Goal: Task Accomplishment & Management: Use online tool/utility

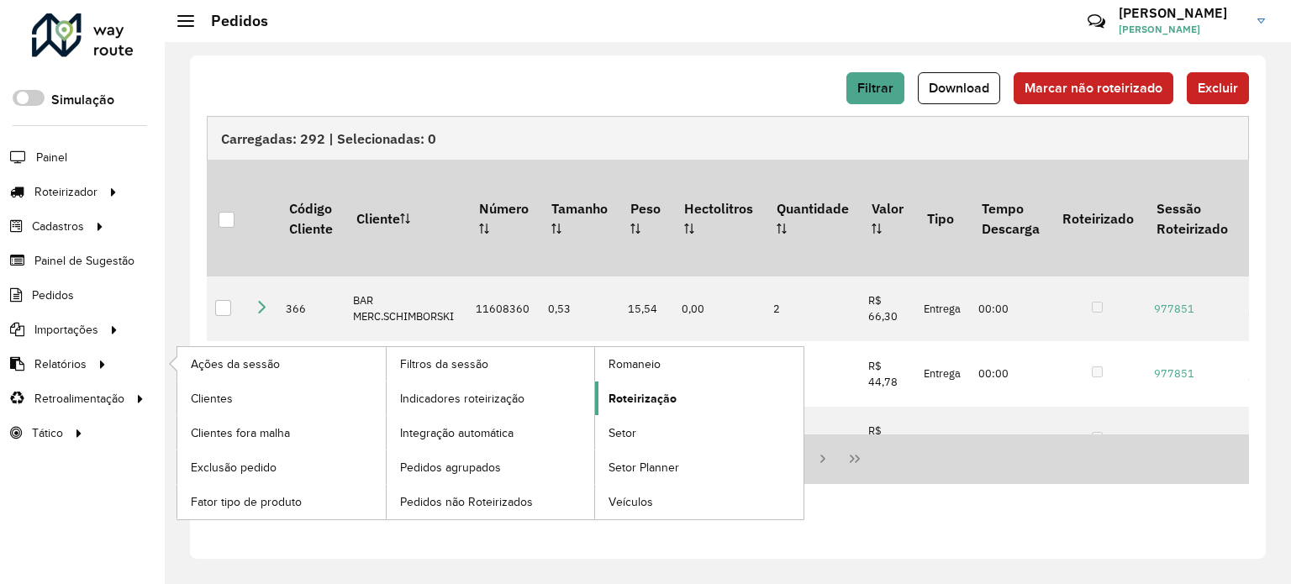
click at [641, 396] on span "Roteirização" at bounding box center [643, 399] width 68 height 18
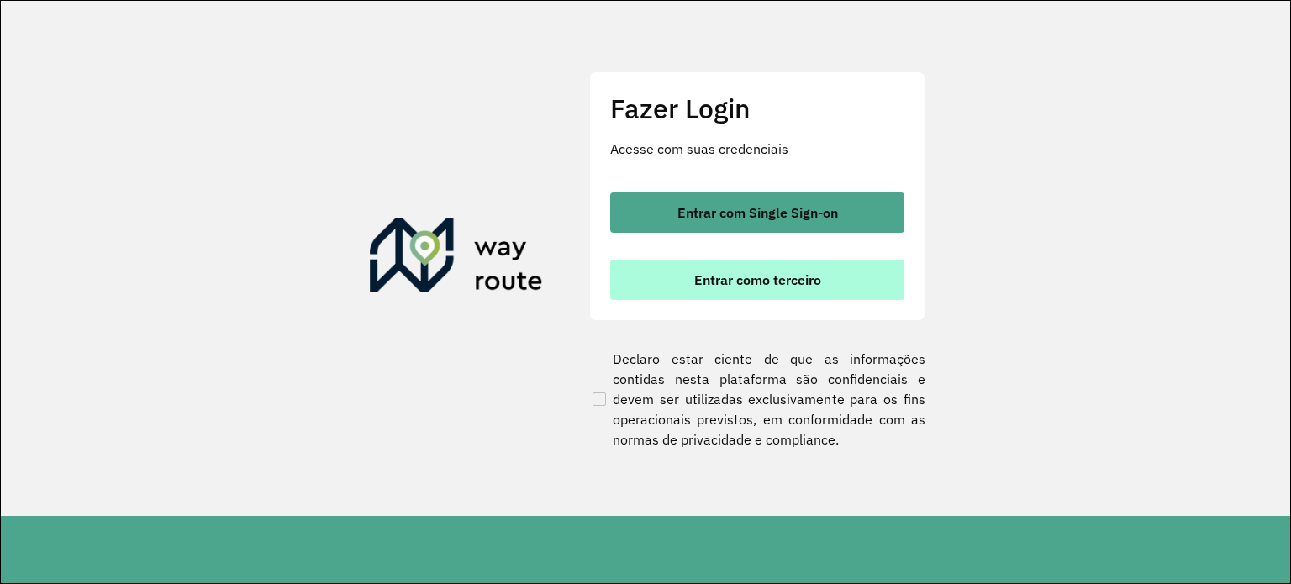
click at [804, 269] on button "Entrar como terceiro" at bounding box center [757, 280] width 294 height 40
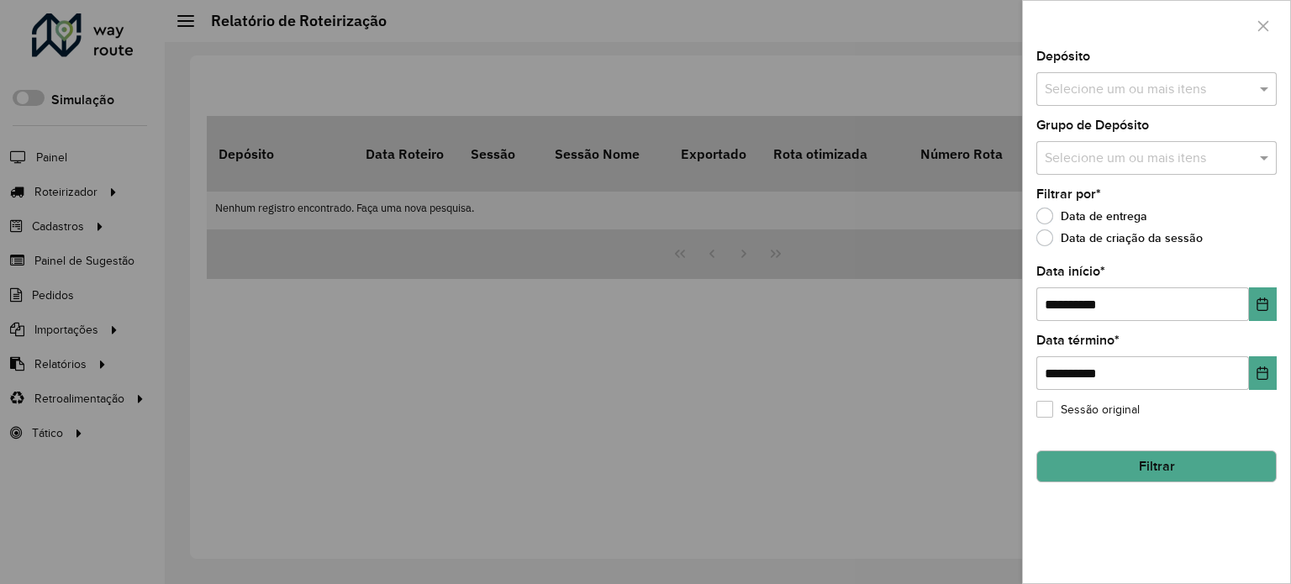
click at [54, 356] on div at bounding box center [645, 292] width 1291 height 584
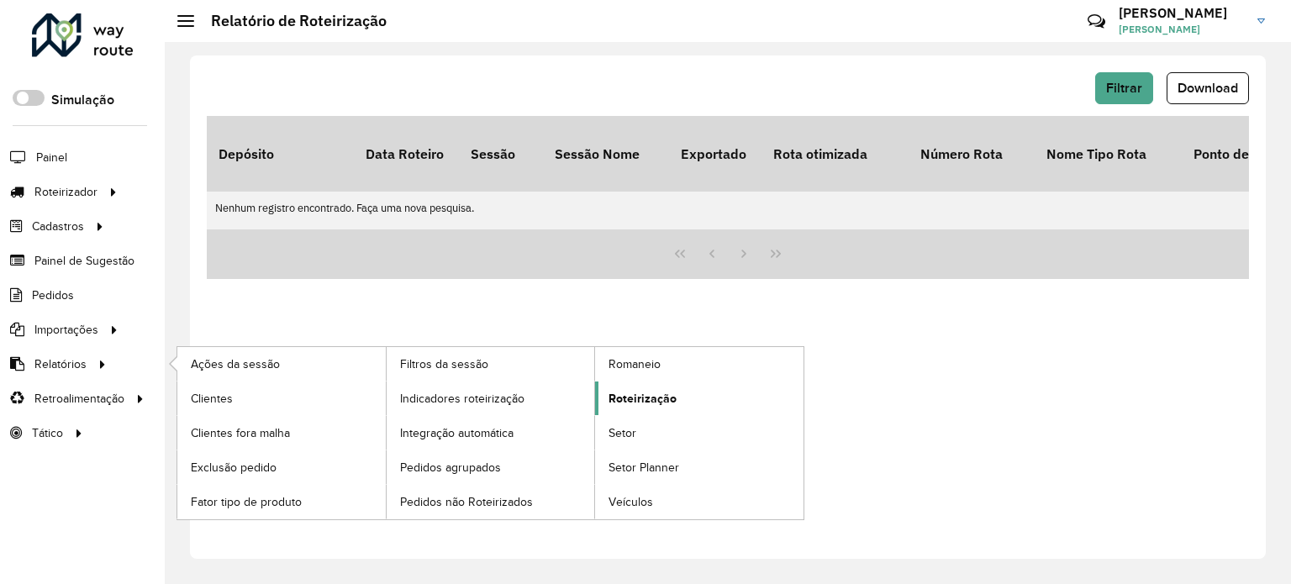
click at [649, 390] on span "Roteirização" at bounding box center [643, 399] width 68 height 18
click at [638, 395] on span "Roteirização" at bounding box center [643, 399] width 68 height 18
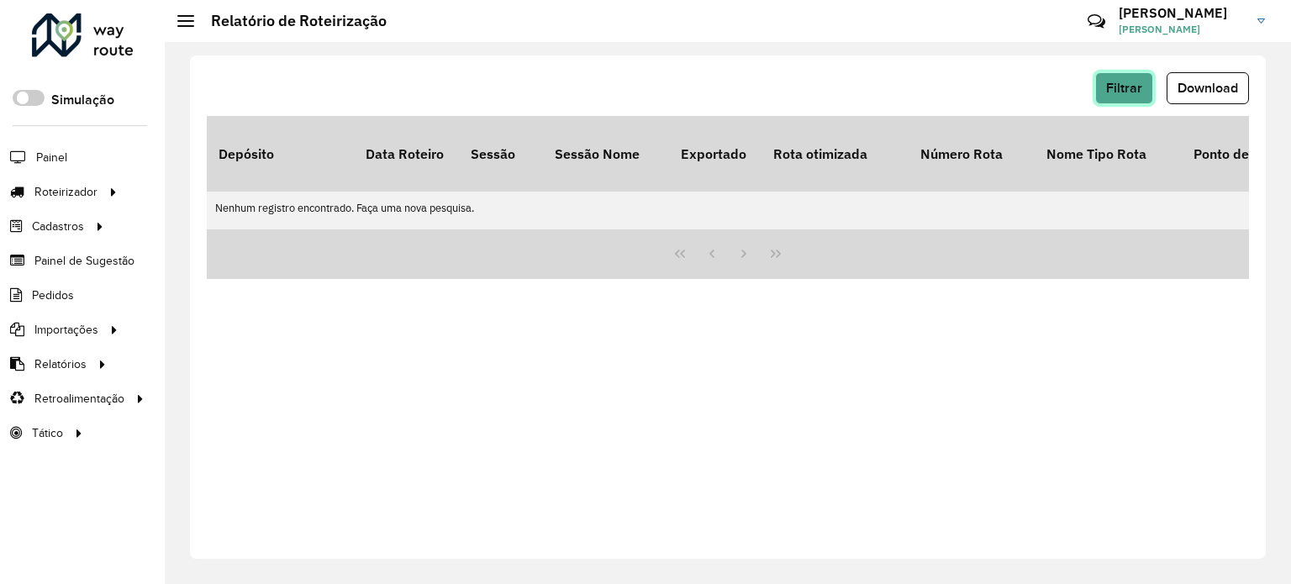
click at [1132, 83] on span "Filtrar" at bounding box center [1124, 88] width 36 height 14
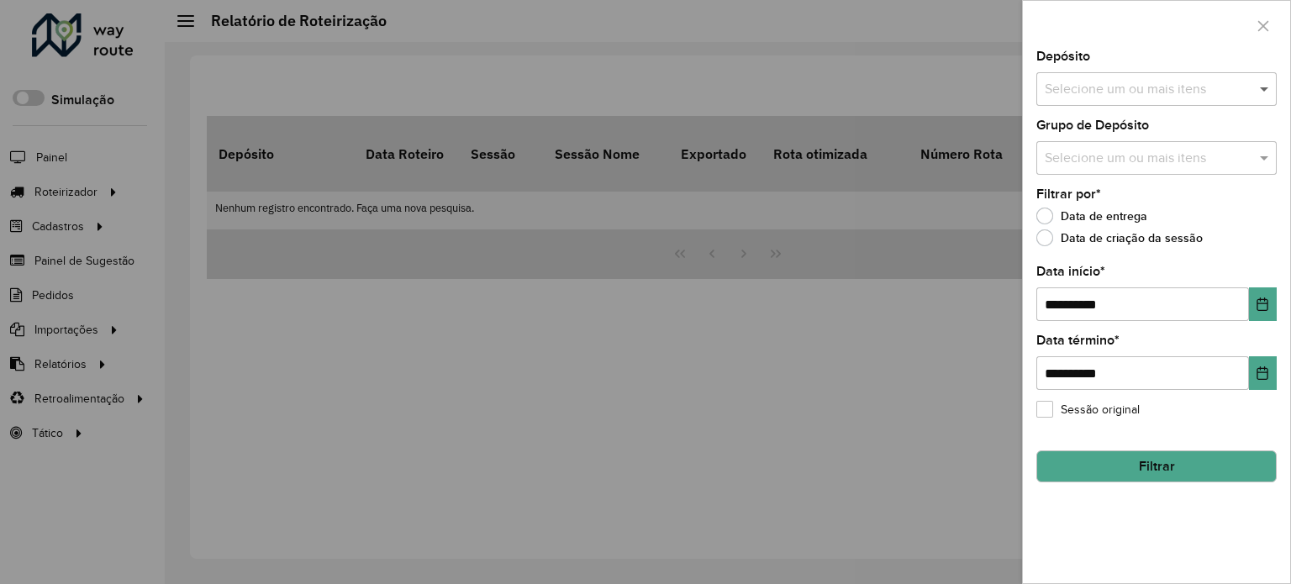
click at [1269, 83] on span at bounding box center [1266, 89] width 21 height 20
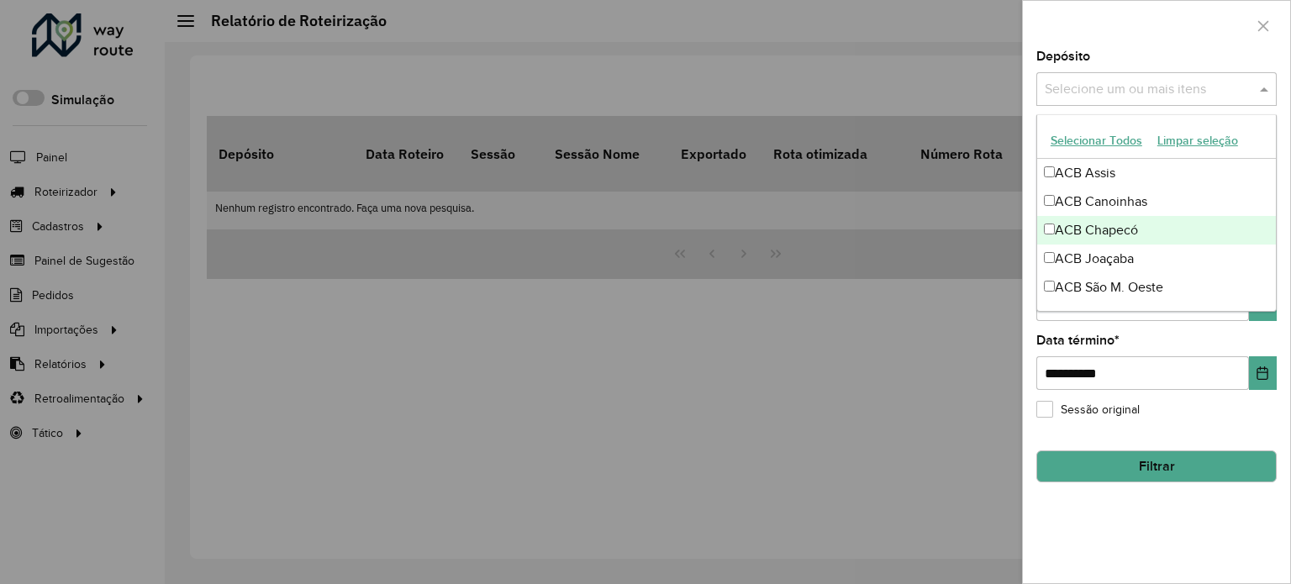
click at [1105, 232] on div "ACB Chapecó" at bounding box center [1156, 230] width 239 height 29
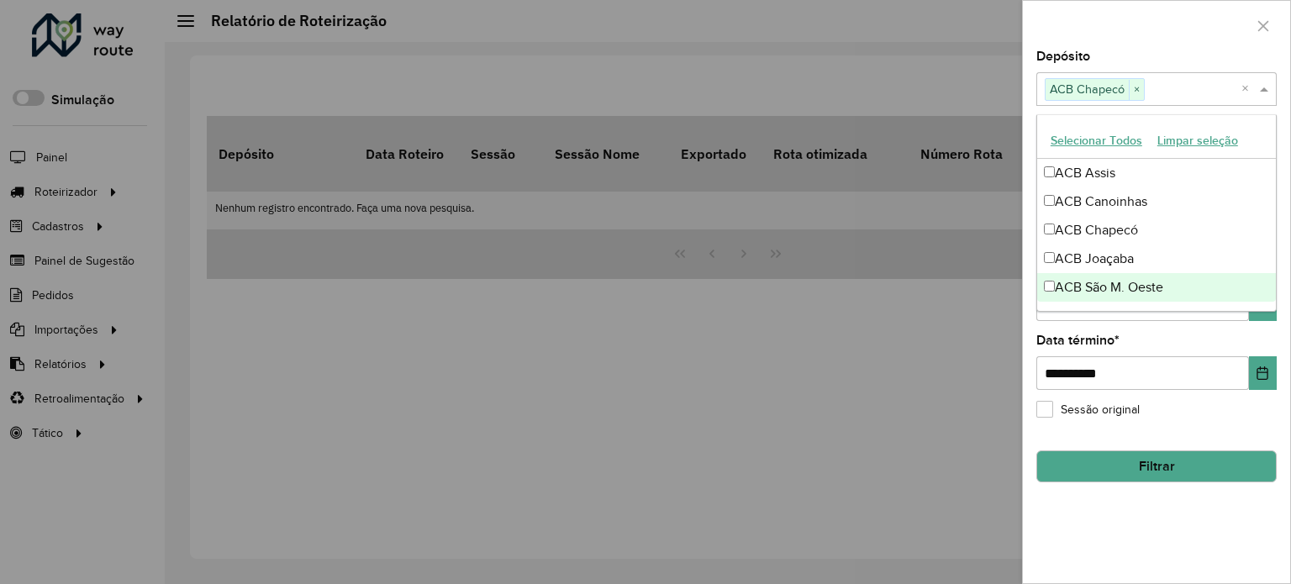
click at [1266, 310] on ng-dropdown-panel "Selecionar Todos Limpar seleção ACB Assis ACB Canoinhas ACB Chapecó ACB Joaçaba…" at bounding box center [1157, 213] width 240 height 198
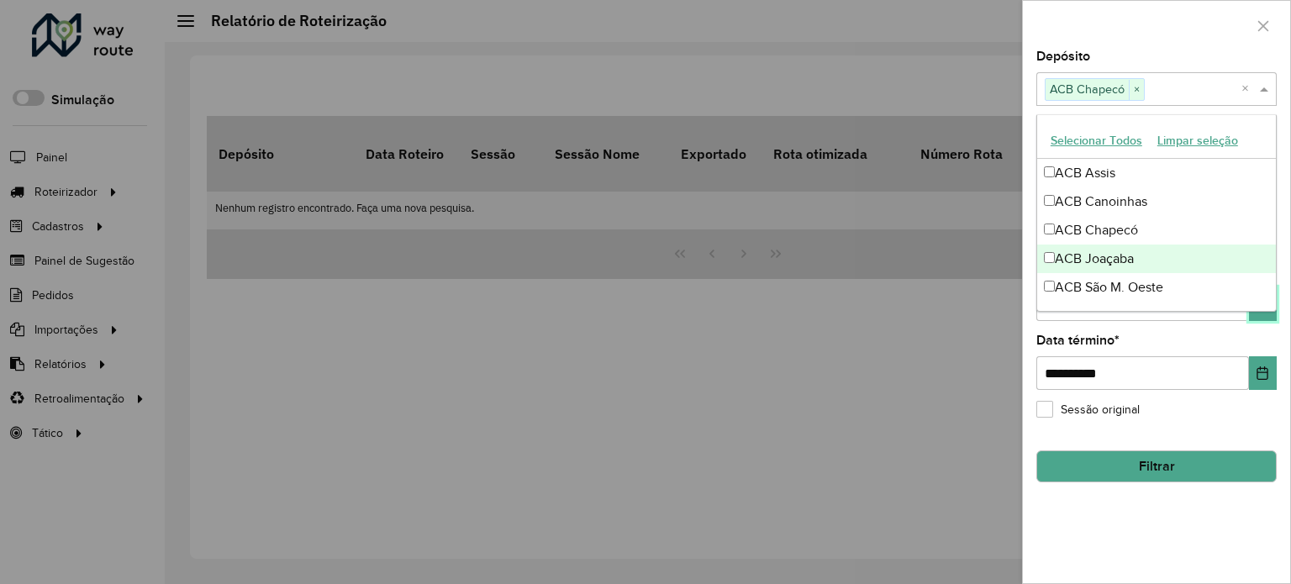
click at [1258, 316] on button "Choose Date" at bounding box center [1263, 305] width 28 height 34
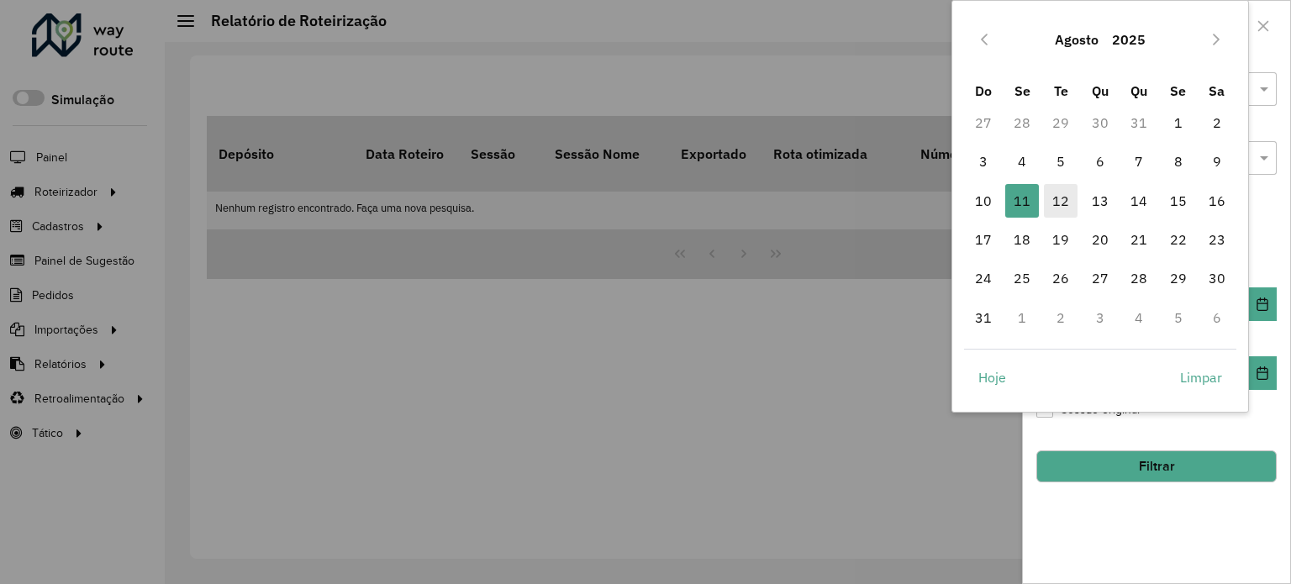
click at [1067, 201] on span "12" at bounding box center [1061, 201] width 34 height 34
type input "**********"
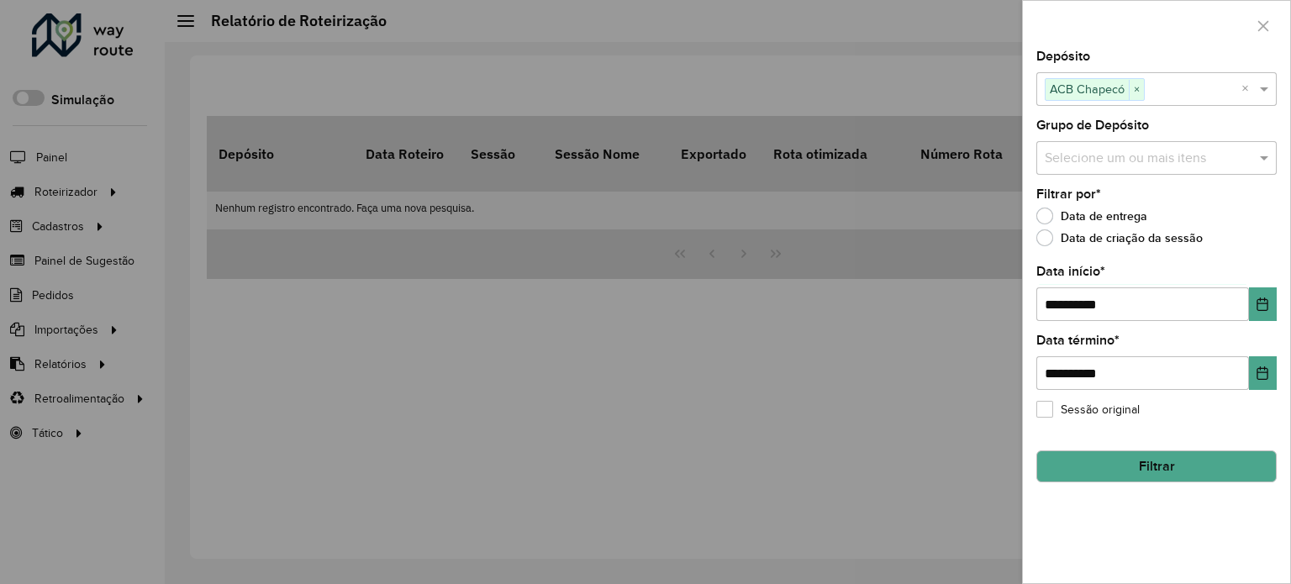
click at [1171, 463] on button "Filtrar" at bounding box center [1157, 467] width 240 height 32
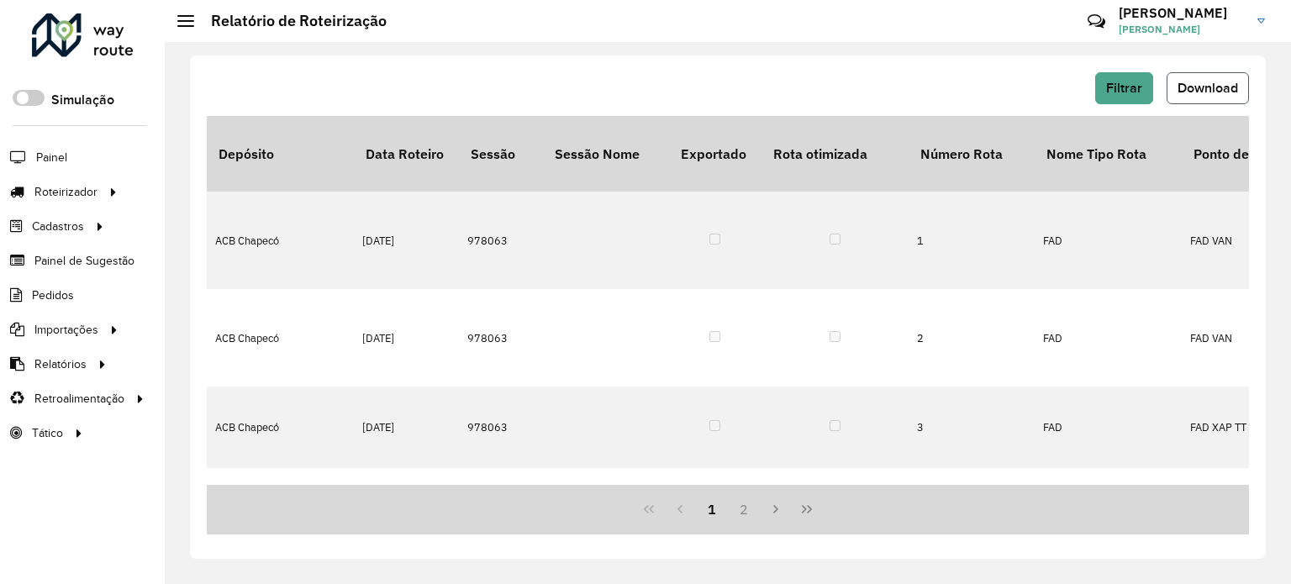
click at [1210, 82] on span "Download" at bounding box center [1208, 88] width 61 height 14
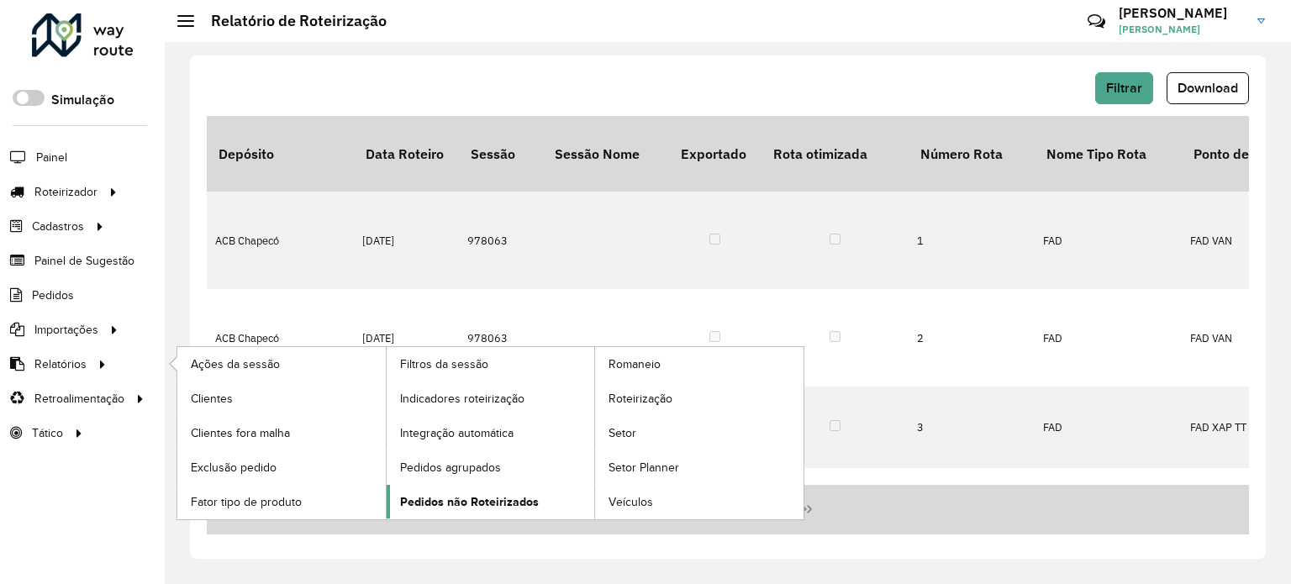
click at [430, 501] on span "Pedidos não Roteirizados" at bounding box center [469, 502] width 139 height 18
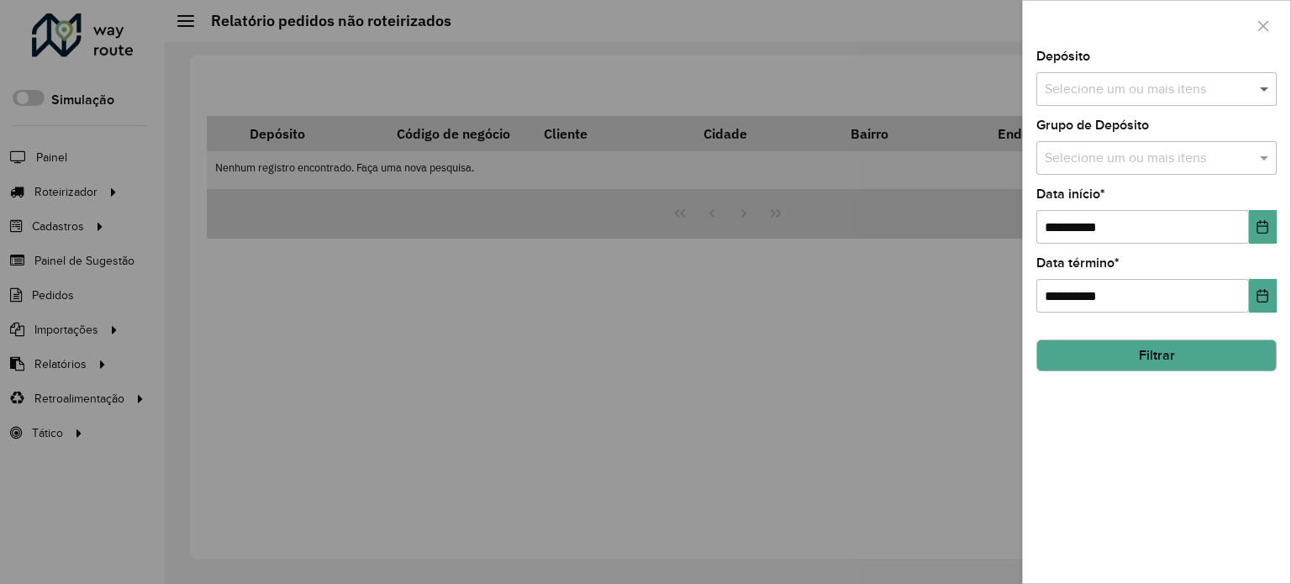
click at [1264, 82] on span at bounding box center [1266, 89] width 21 height 20
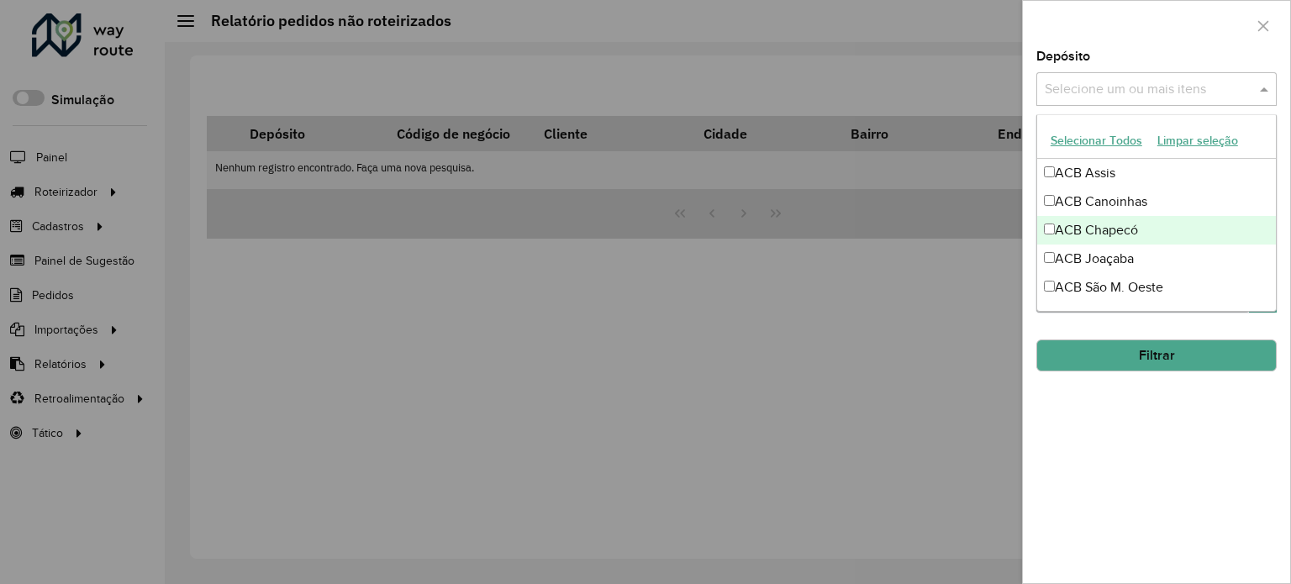
click at [1111, 224] on div "ACB Chapecó" at bounding box center [1156, 230] width 239 height 29
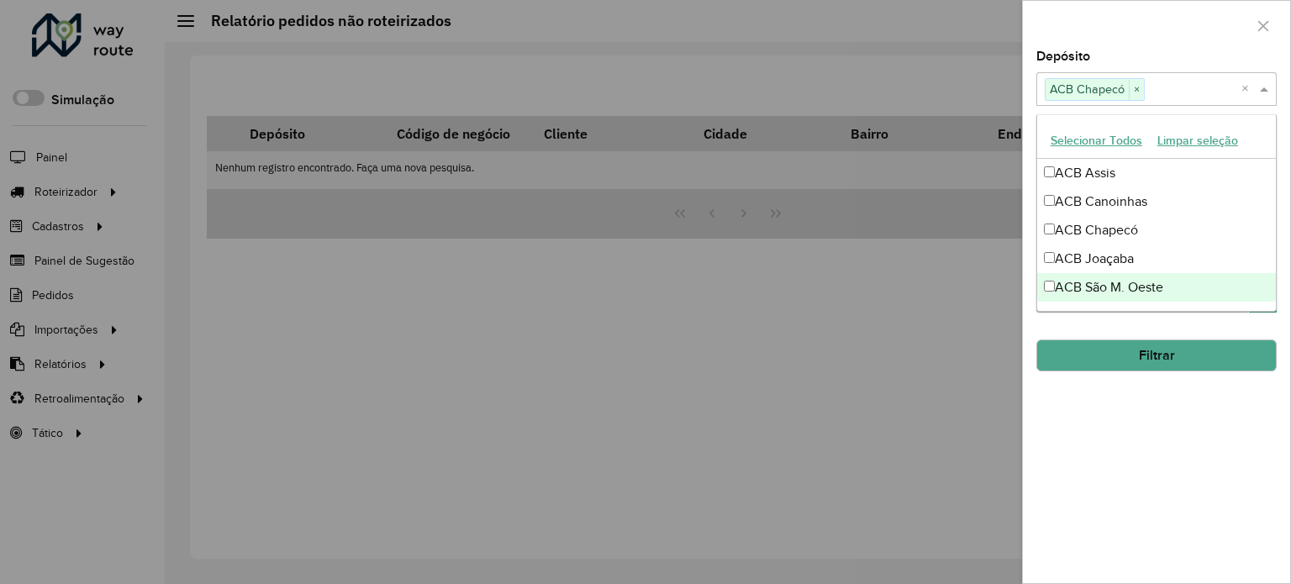
click at [1267, 322] on div "**********" at bounding box center [1156, 316] width 267 height 533
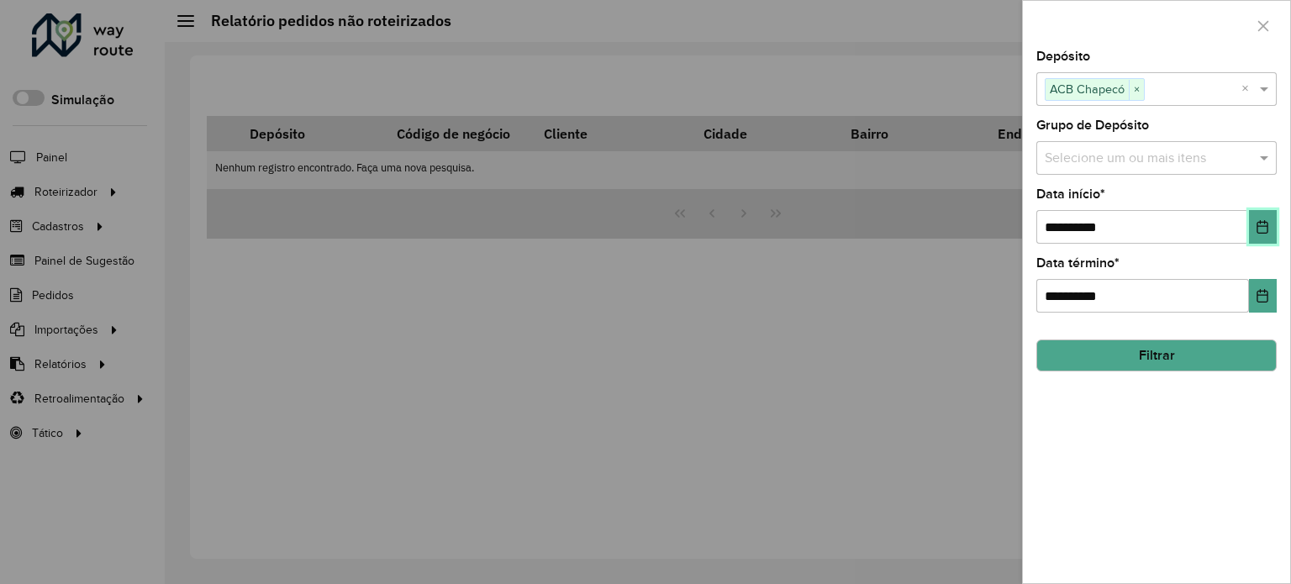
click at [1261, 237] on button "Choose Date" at bounding box center [1263, 227] width 28 height 34
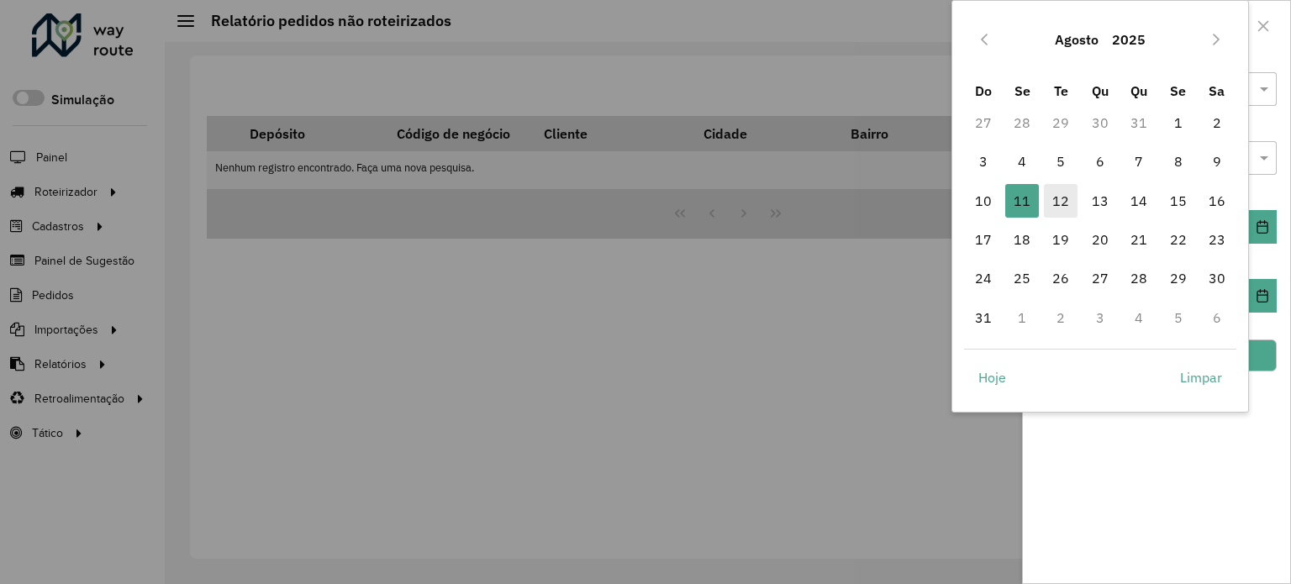
click at [1063, 201] on span "12" at bounding box center [1061, 201] width 34 height 34
type input "**********"
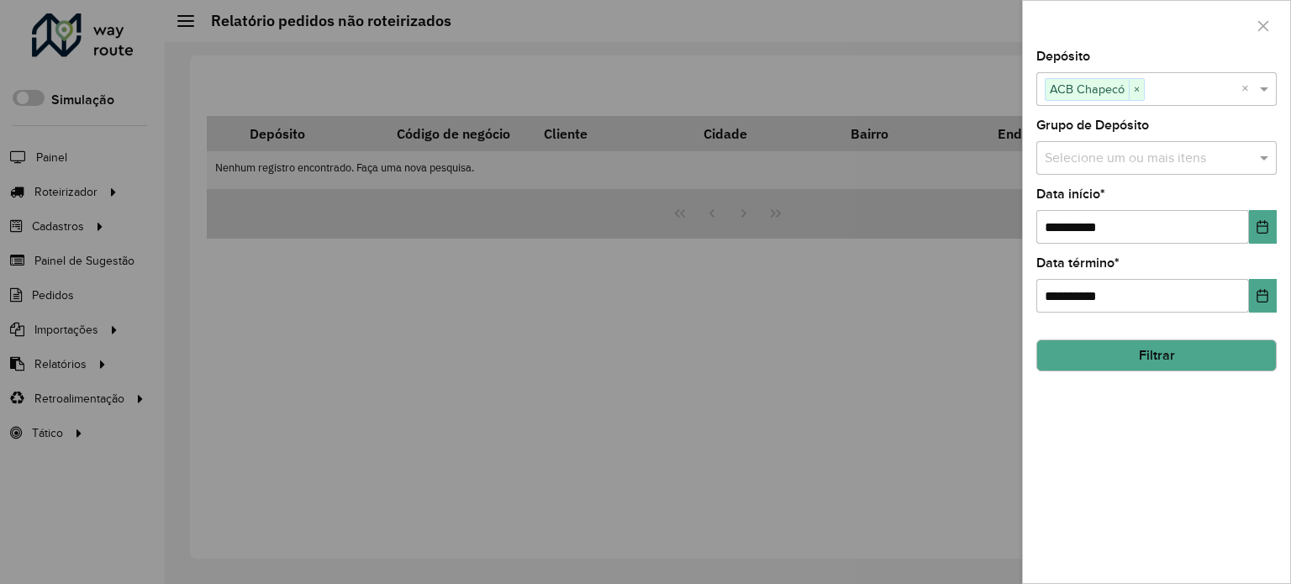
click at [1169, 352] on button "Filtrar" at bounding box center [1157, 356] width 240 height 32
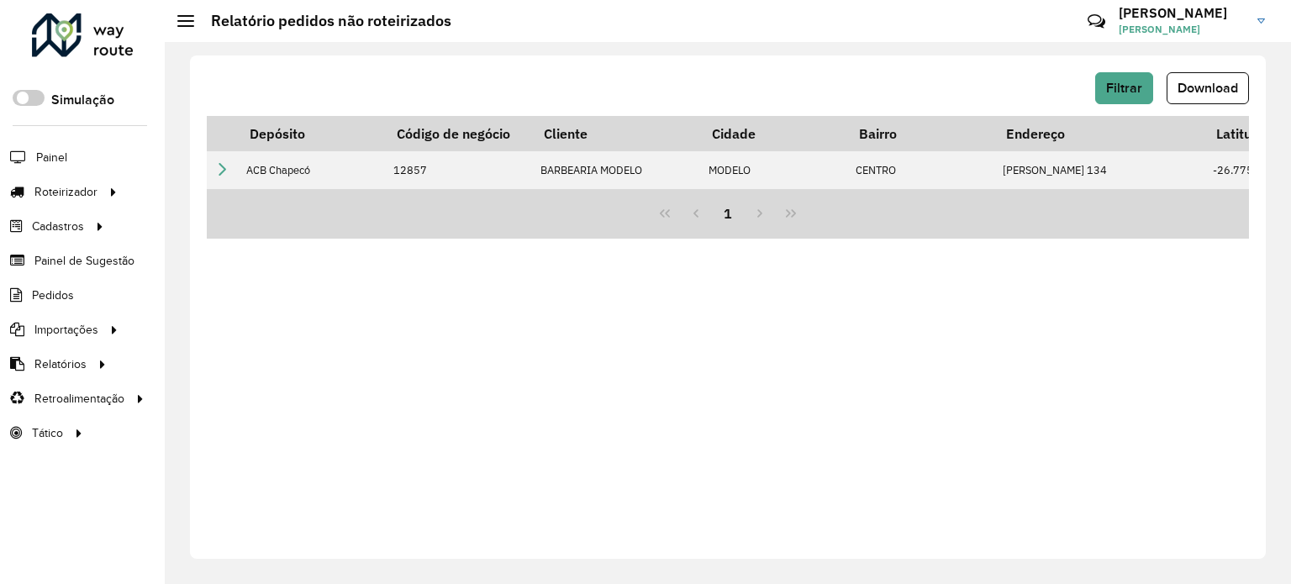
click at [1194, 89] on span "Download" at bounding box center [1208, 88] width 61 height 14
click at [45, 294] on span "Pedidos" at bounding box center [54, 296] width 44 height 18
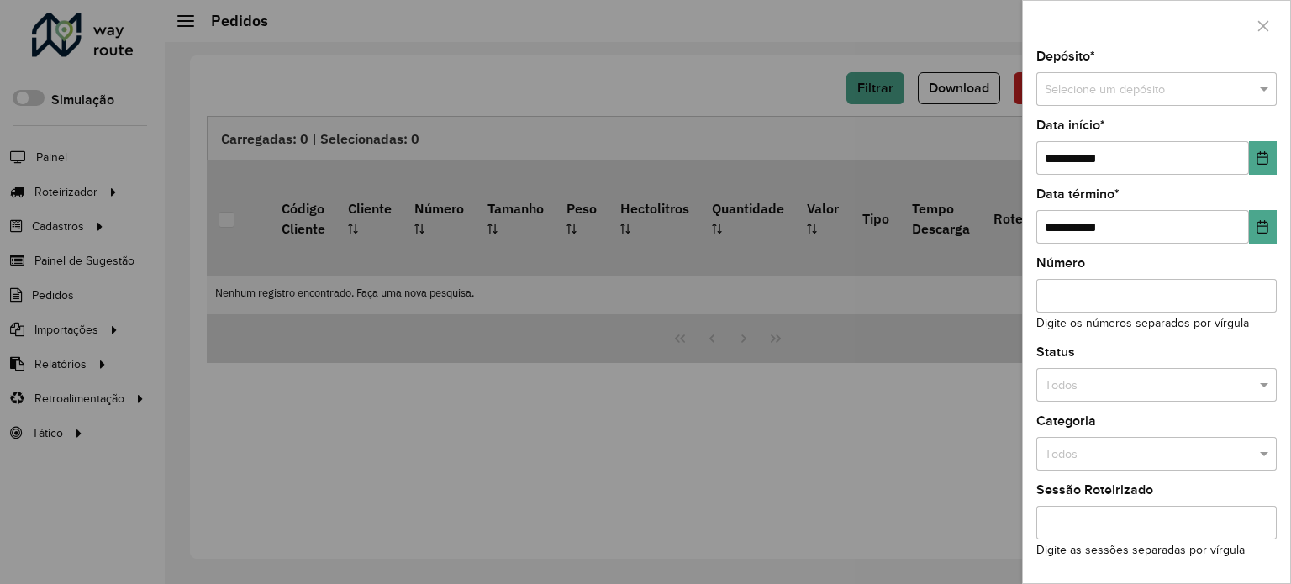
click at [356, 405] on div at bounding box center [645, 292] width 1291 height 584
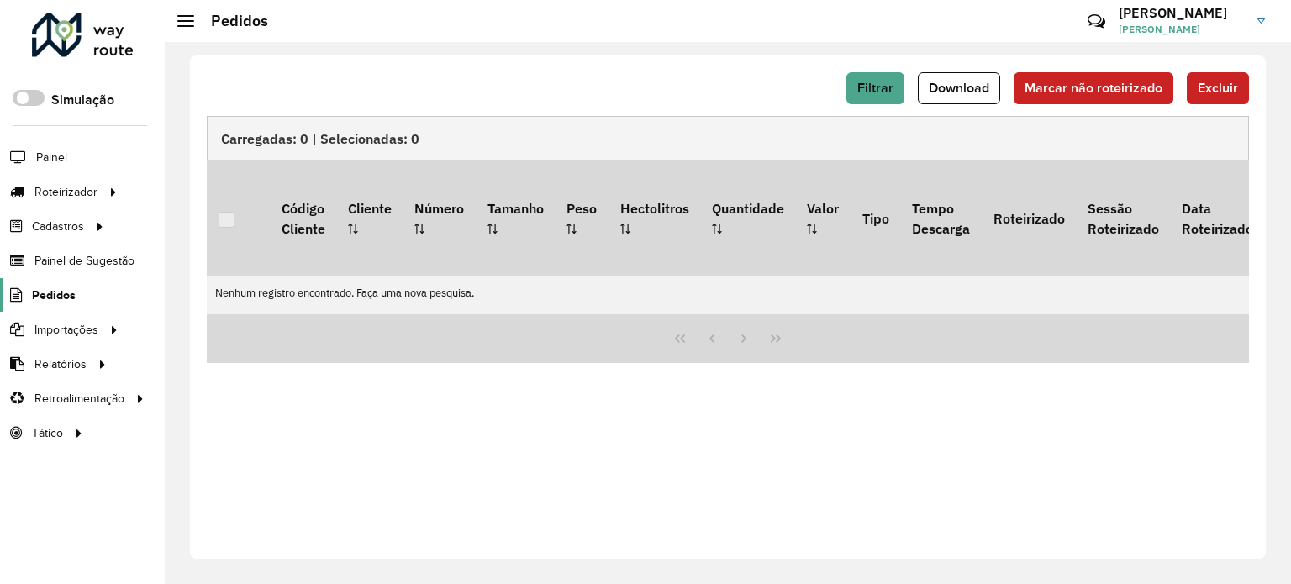
click at [57, 295] on span "Pedidos" at bounding box center [54, 296] width 44 height 18
click at [44, 293] on span "Pedidos" at bounding box center [54, 296] width 44 height 18
click at [61, 292] on span "Pedidos" at bounding box center [54, 296] width 44 height 18
click at [879, 87] on span "Filtrar" at bounding box center [875, 88] width 36 height 14
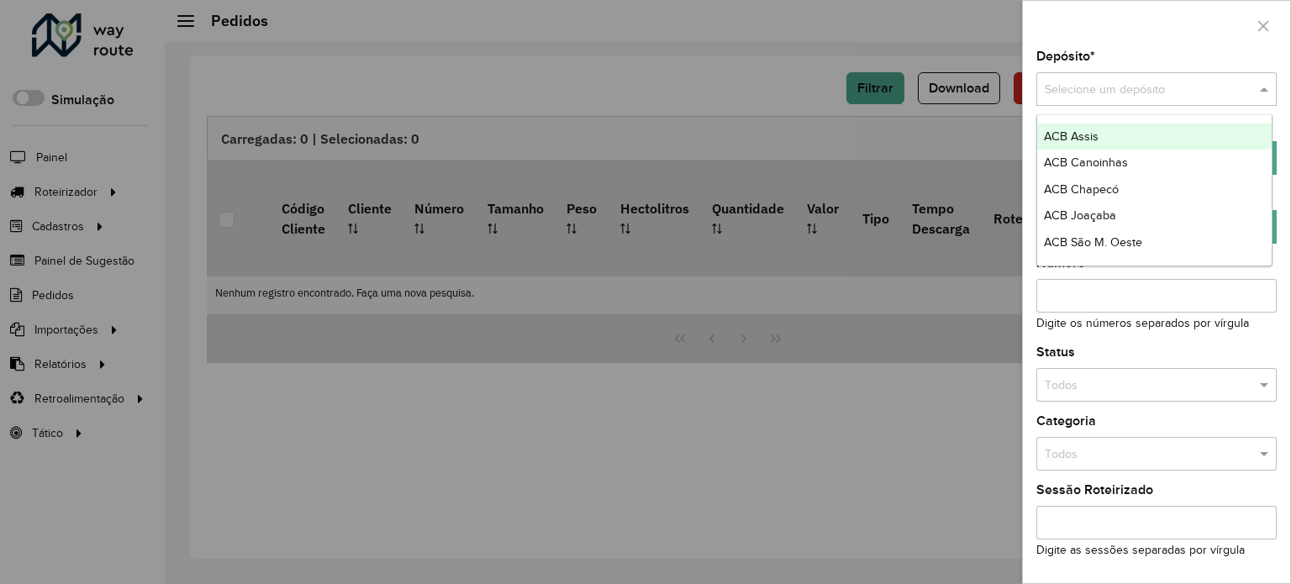
click at [1264, 83] on span at bounding box center [1266, 90] width 21 height 18
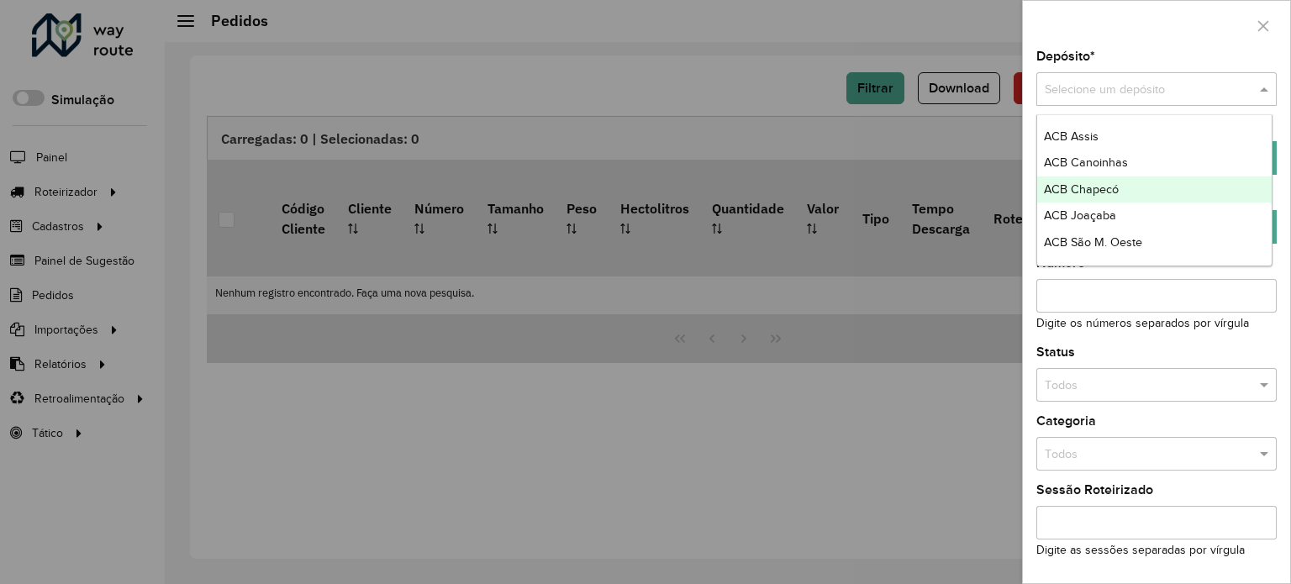
click at [1105, 188] on span "ACB Chapecó" at bounding box center [1081, 188] width 75 height 13
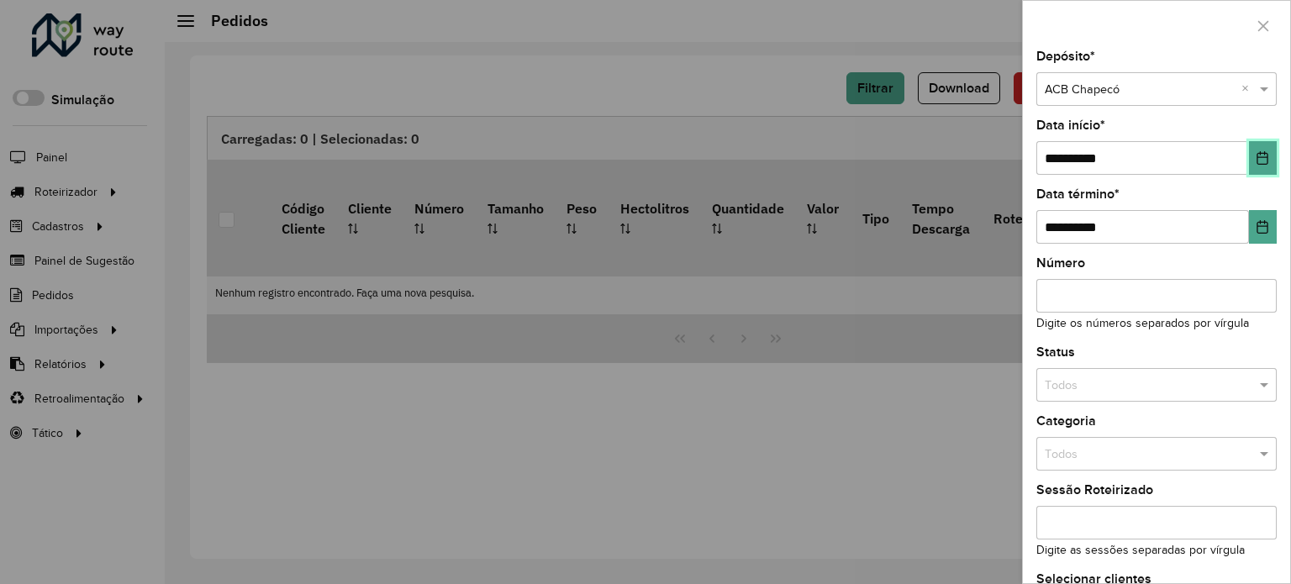
click at [1249, 157] on button "Choose Date" at bounding box center [1263, 158] width 28 height 34
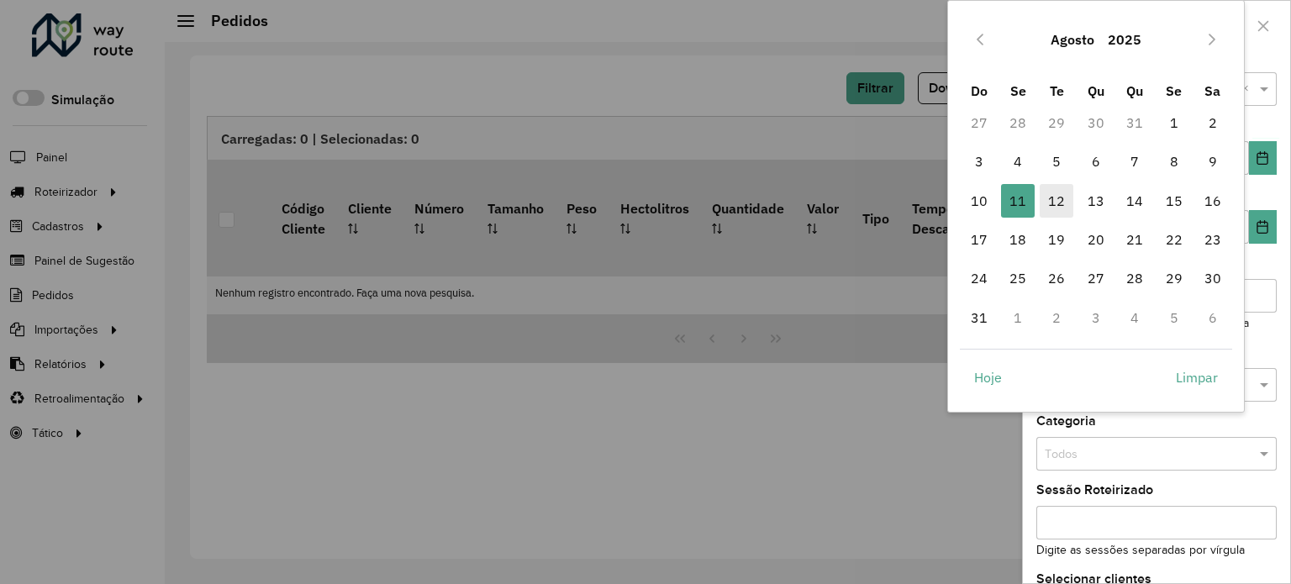
click at [1064, 204] on span "12" at bounding box center [1057, 201] width 34 height 34
type input "**********"
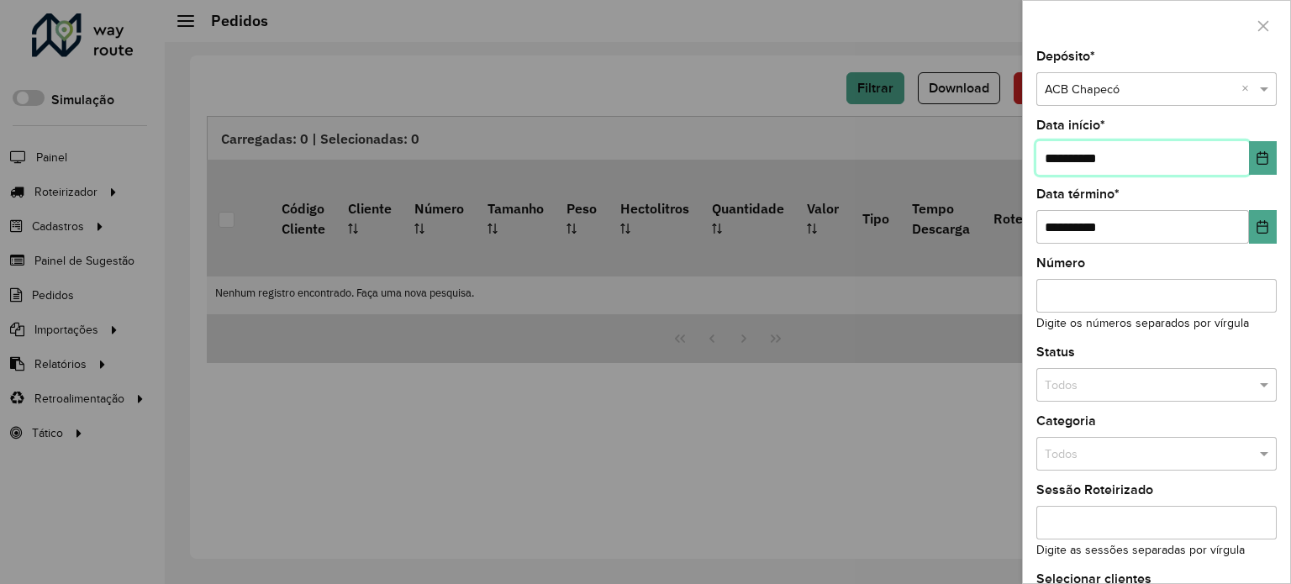
scroll to position [118, 0]
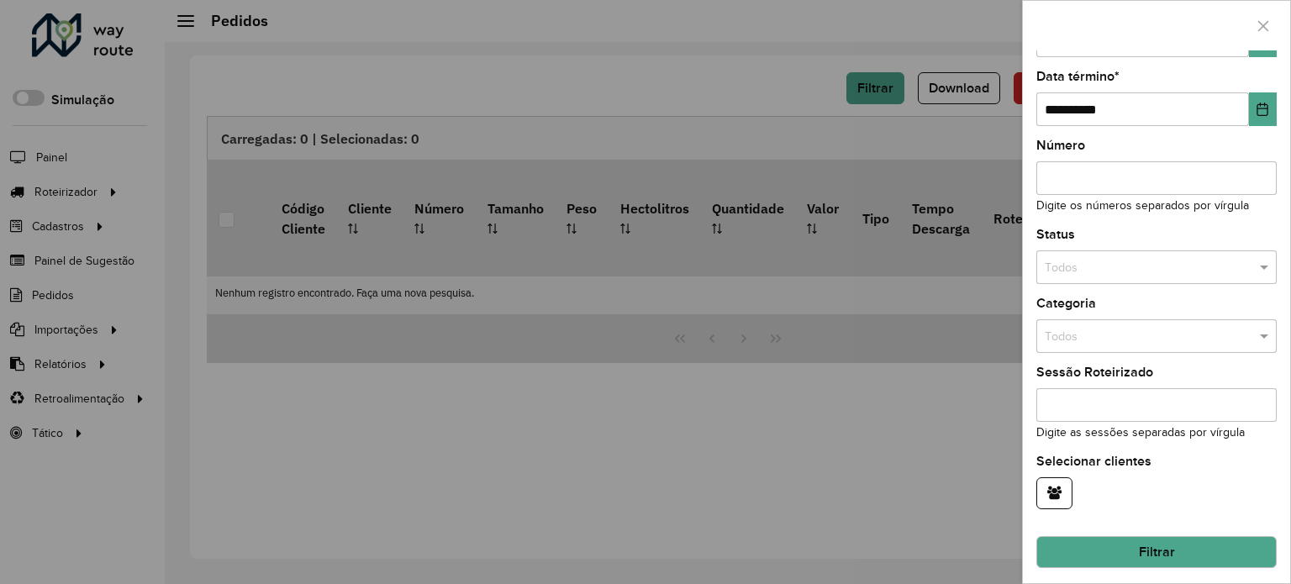
click at [1148, 541] on button "Filtrar" at bounding box center [1157, 552] width 240 height 32
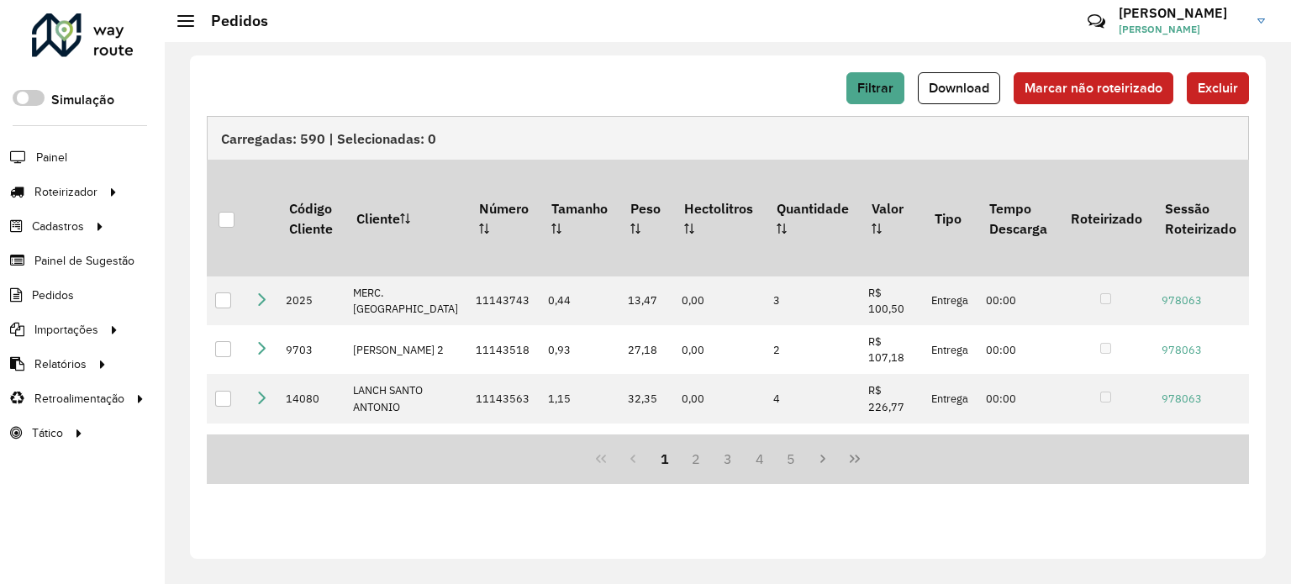
click at [968, 92] on span "Download" at bounding box center [959, 88] width 61 height 14
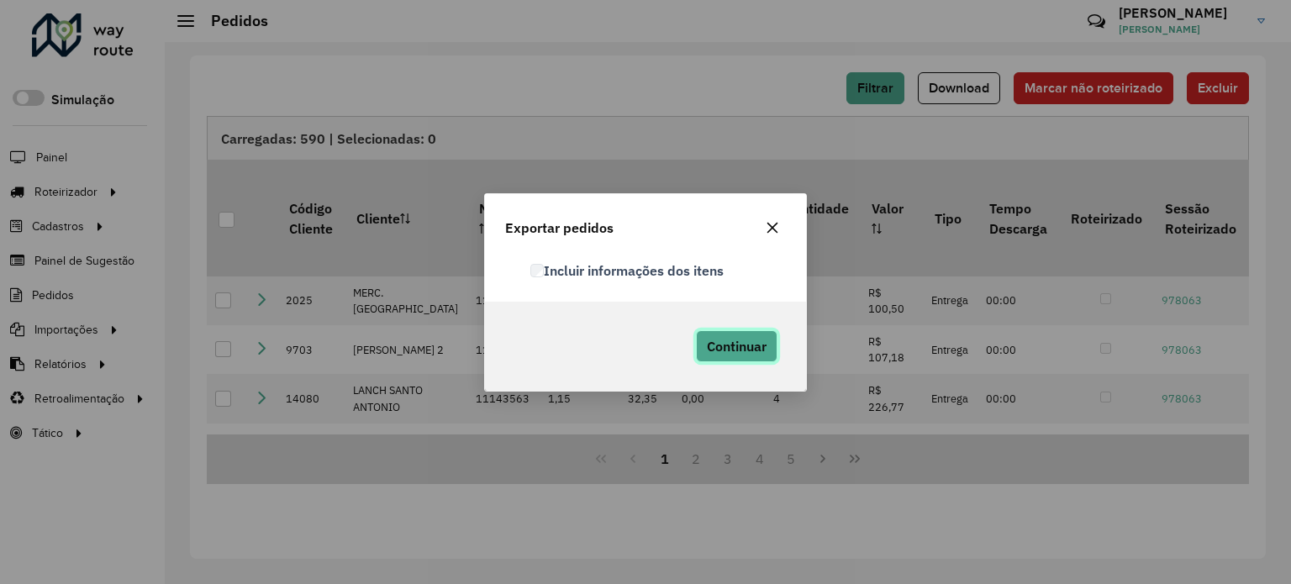
click at [723, 345] on span "Continuar" at bounding box center [737, 346] width 60 height 17
